Goal: Task Accomplishment & Management: Manage account settings

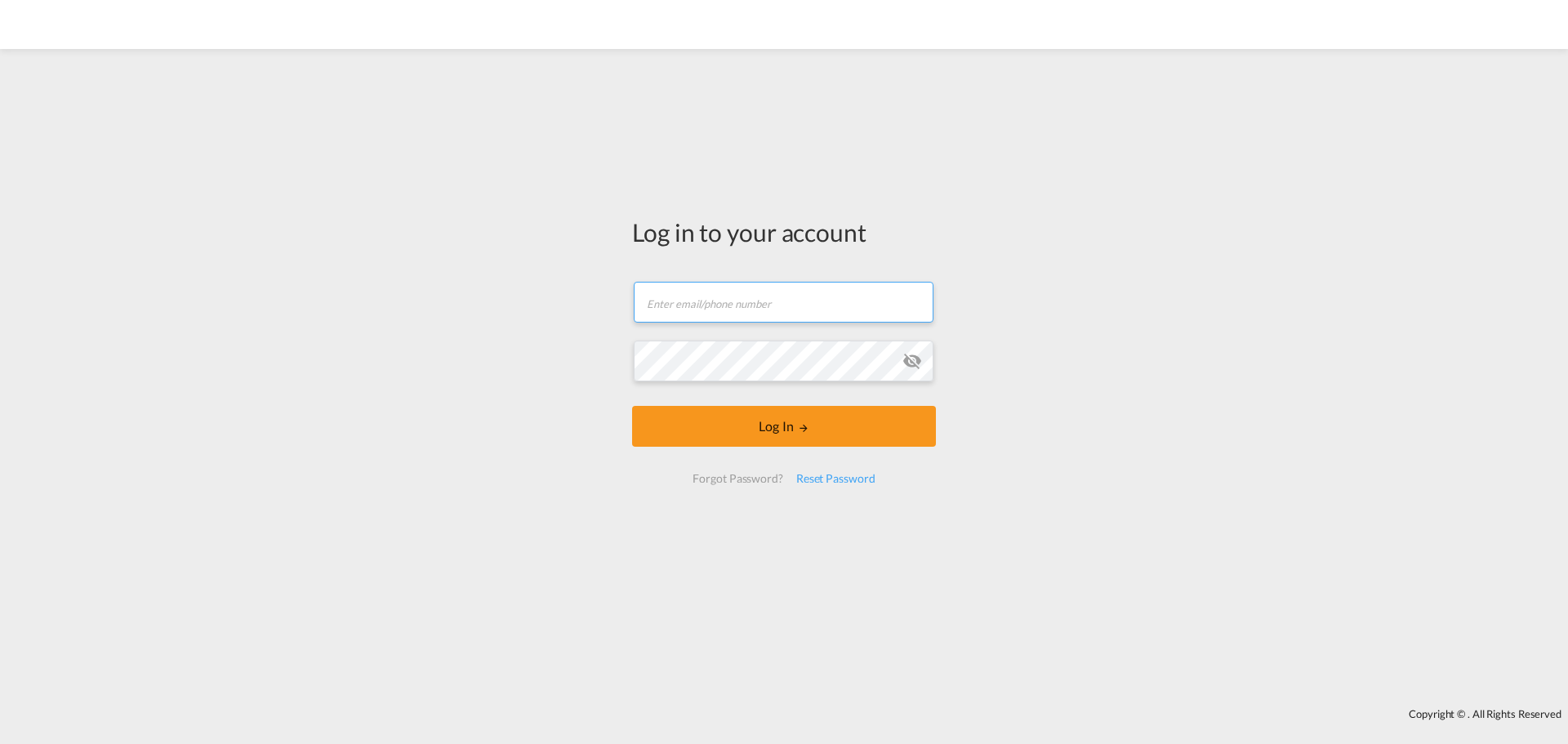
type input "[EMAIL_ADDRESS][DOMAIN_NAME]"
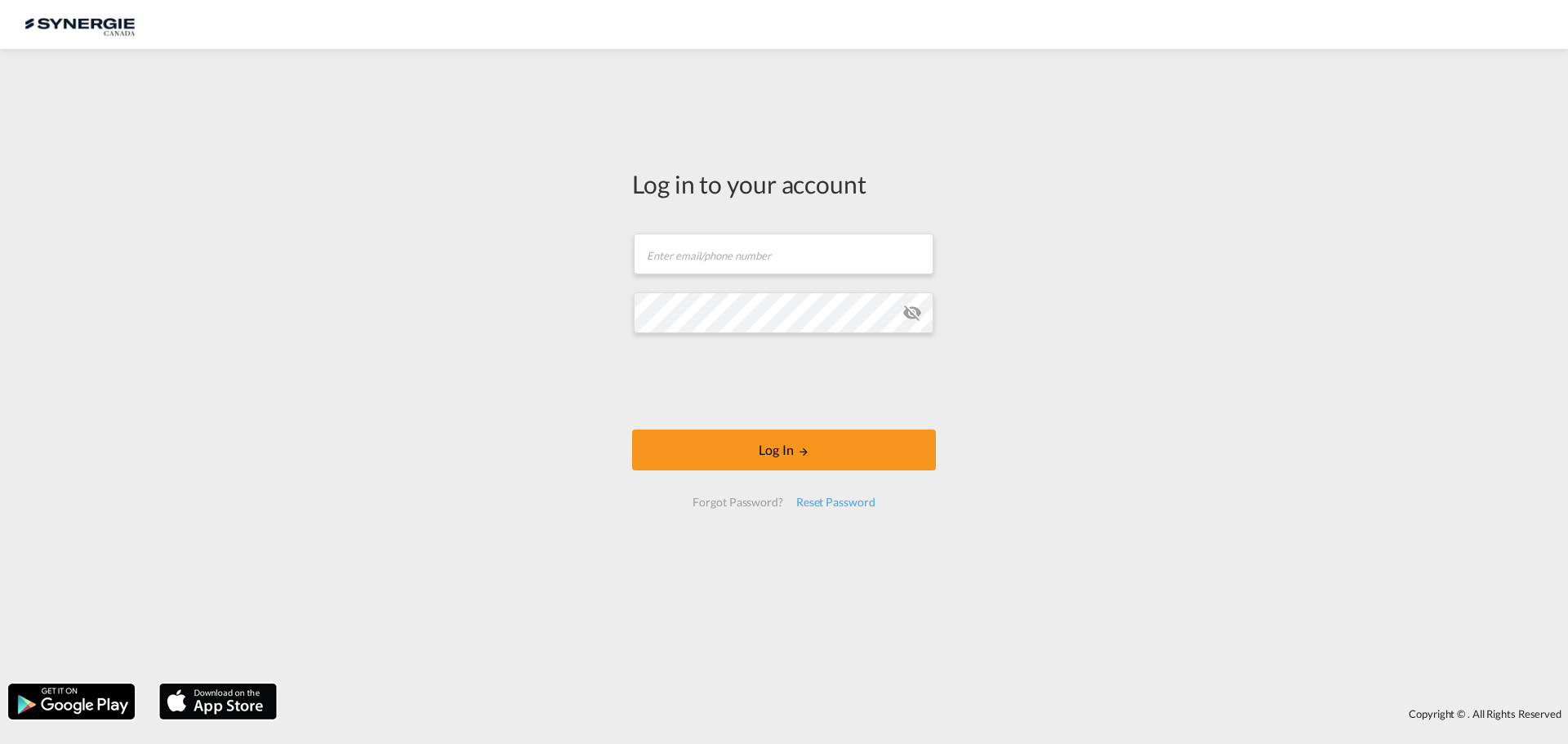
click at [738, 285] on form "Email field is required Password field is required Log In Forgot Password? Rese…" at bounding box center [784, 370] width 304 height 306
click at [732, 255] on input "text" at bounding box center [784, 254] width 300 height 41
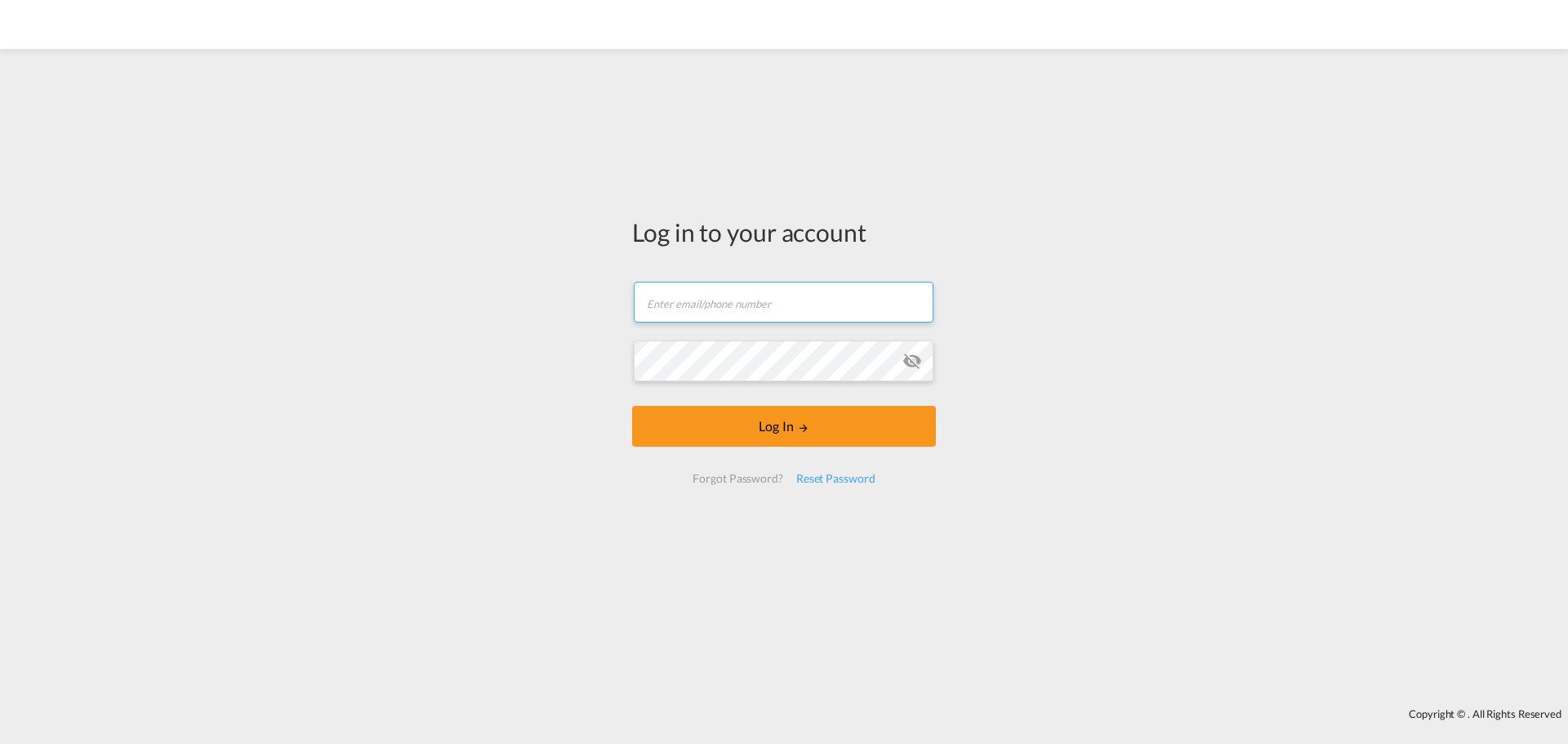
type input "[EMAIL_ADDRESS][DOMAIN_NAME]"
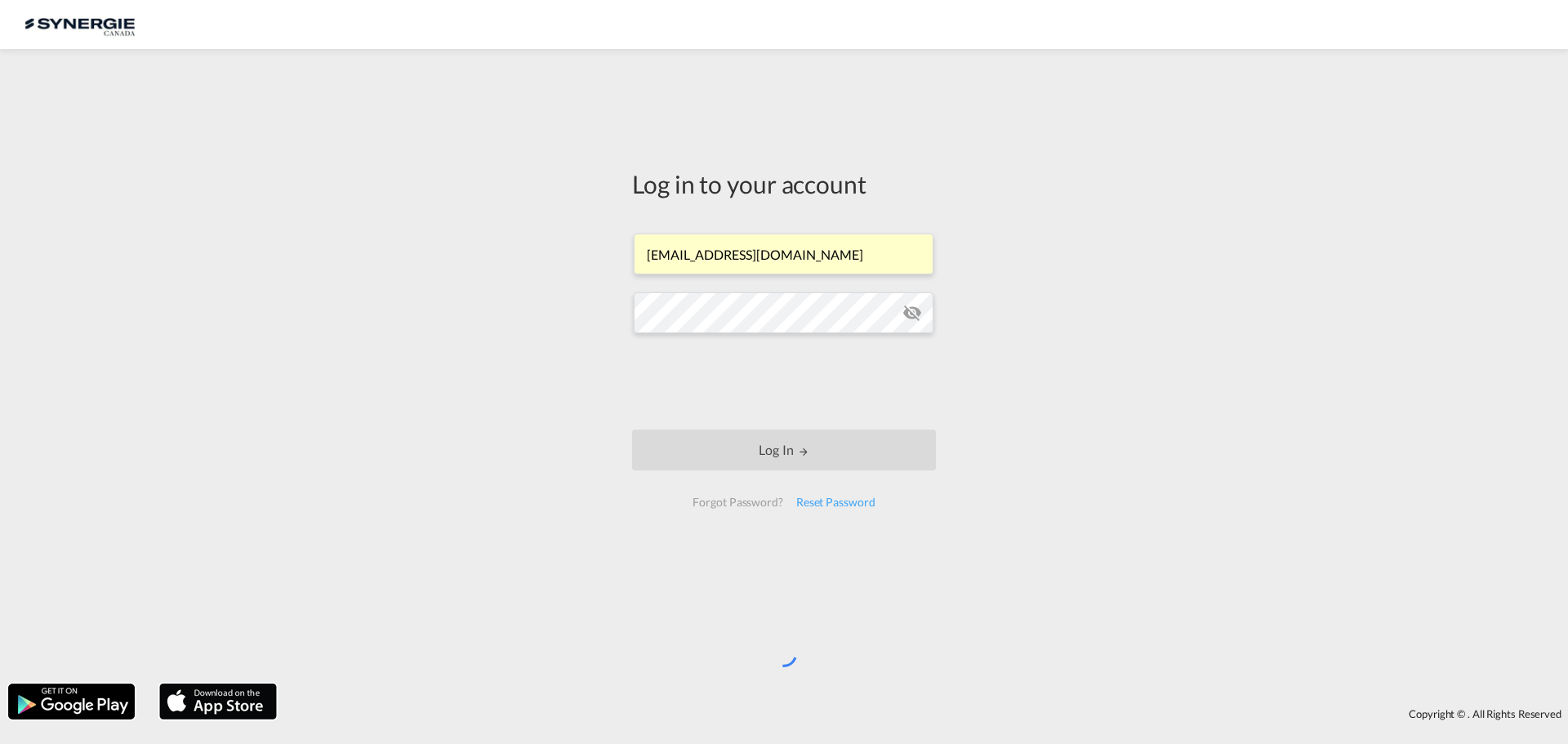
click at [1226, 608] on div "Log in to your account ocean@gosynergie.com Log In Forgot Password? Reset Passw…" at bounding box center [784, 366] width 1568 height 618
click at [689, 125] on div "Log in to your account ocean@gosynergie.com Log In Forgot Password? Reset Passw…" at bounding box center [784, 344] width 328 height 575
